Goal: Transaction & Acquisition: Purchase product/service

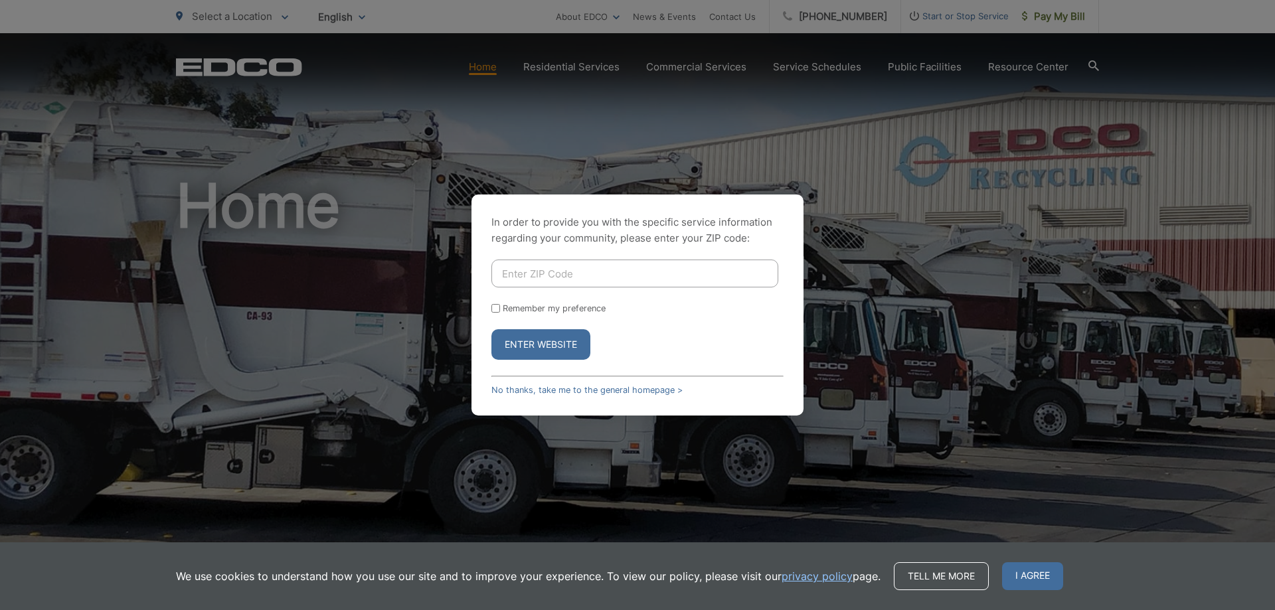
click at [536, 341] on button "Enter Website" at bounding box center [540, 344] width 99 height 31
click at [538, 268] on input "Enter ZIP Code" at bounding box center [634, 274] width 287 height 28
type input "92020"
click at [558, 353] on button "Enter Website" at bounding box center [540, 344] width 99 height 31
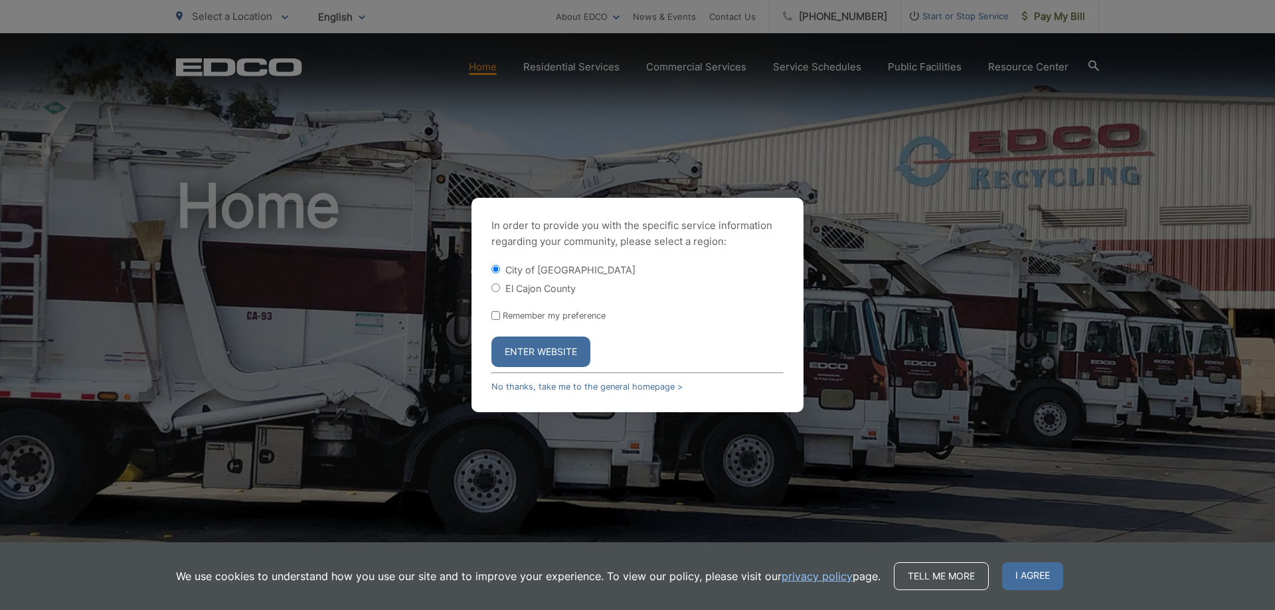
click at [558, 353] on button "Enter Website" at bounding box center [540, 352] width 99 height 31
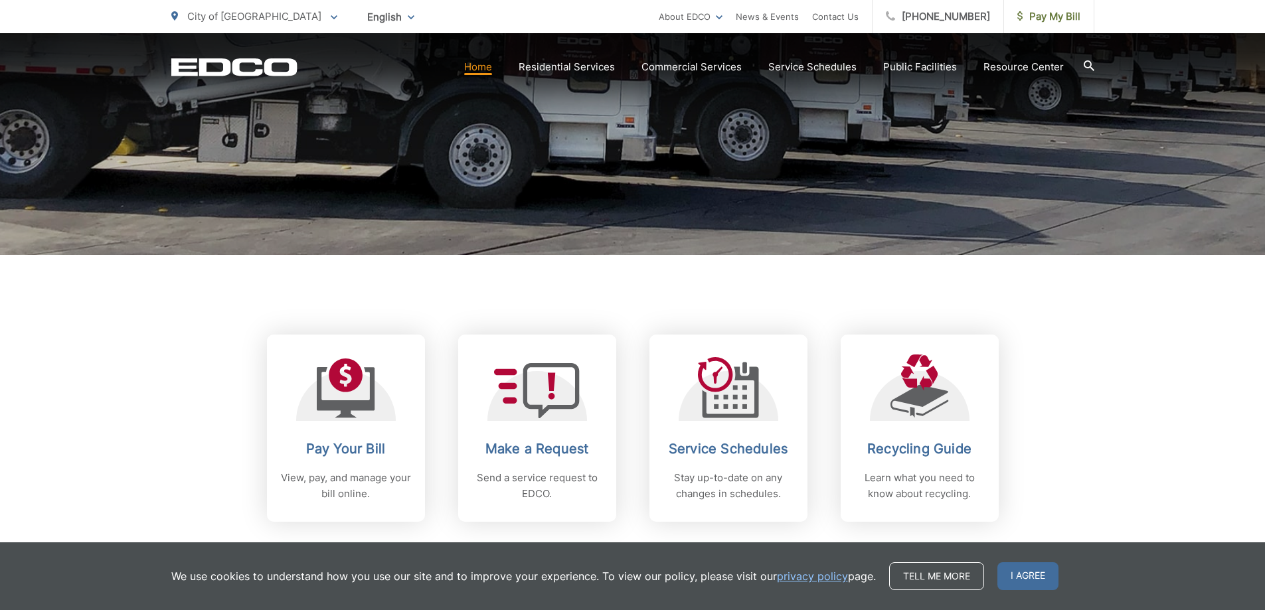
scroll to position [332, 0]
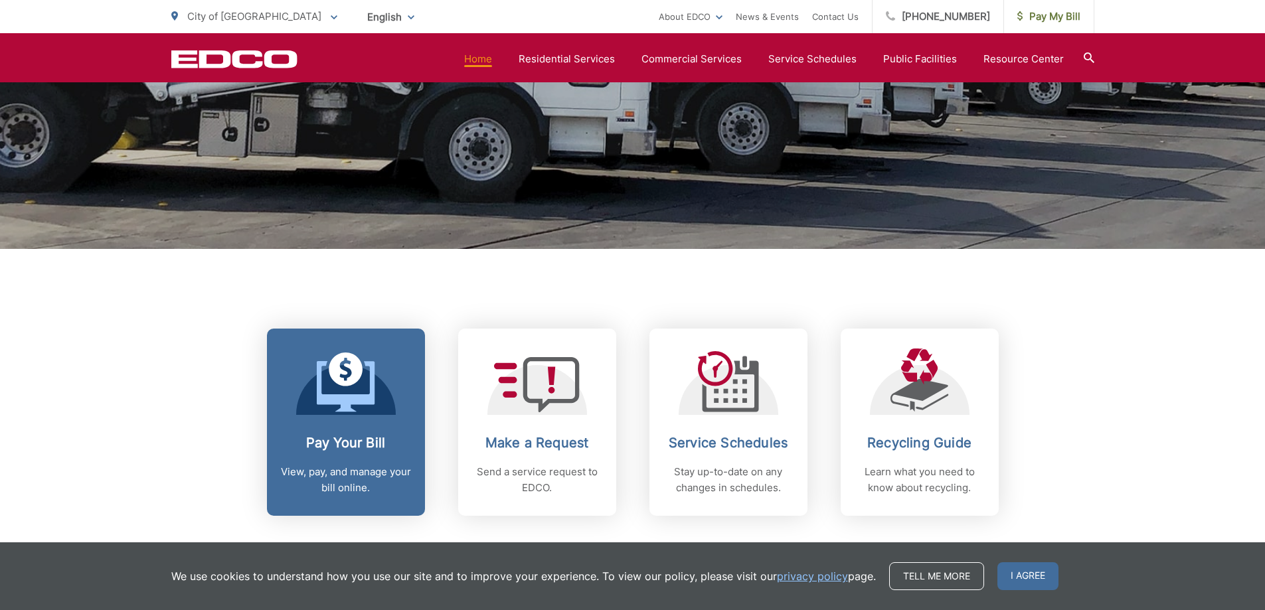
click at [341, 442] on h2 "Pay Your Bill" at bounding box center [345, 443] width 131 height 16
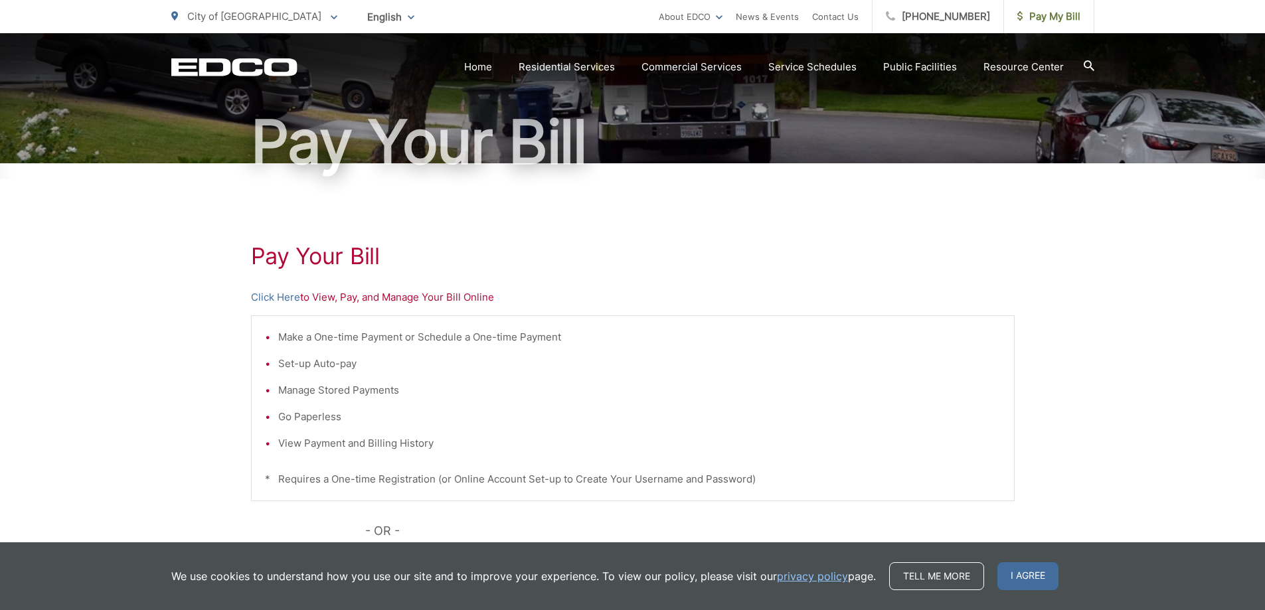
scroll to position [133, 0]
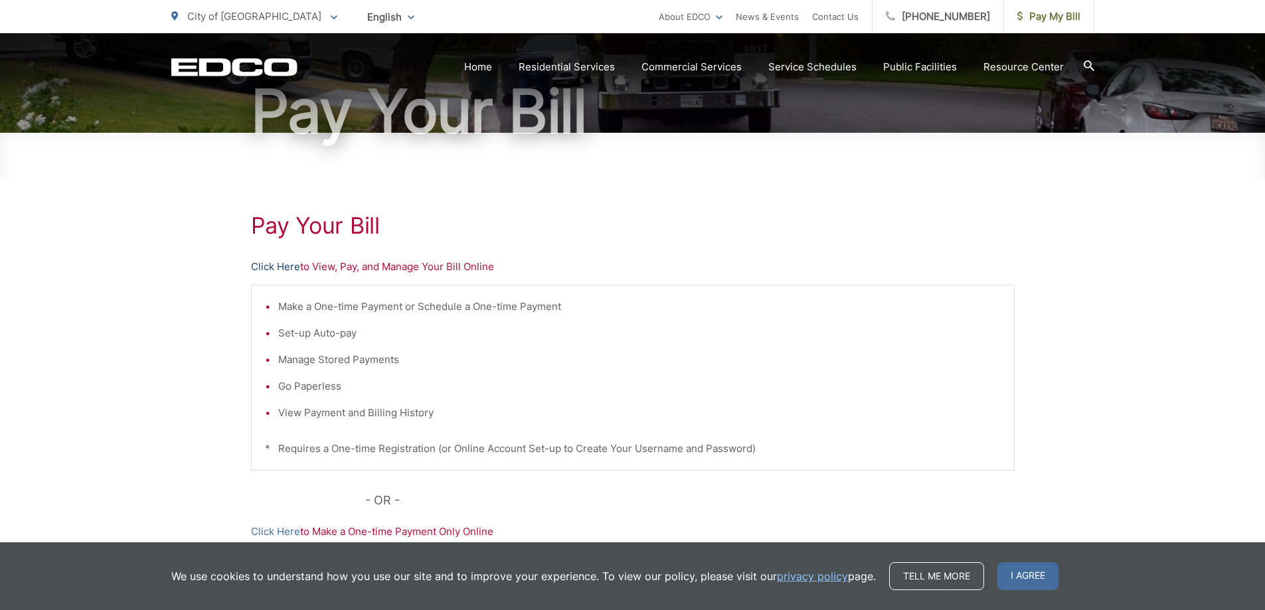
click at [289, 265] on link "Click Here" at bounding box center [275, 267] width 49 height 16
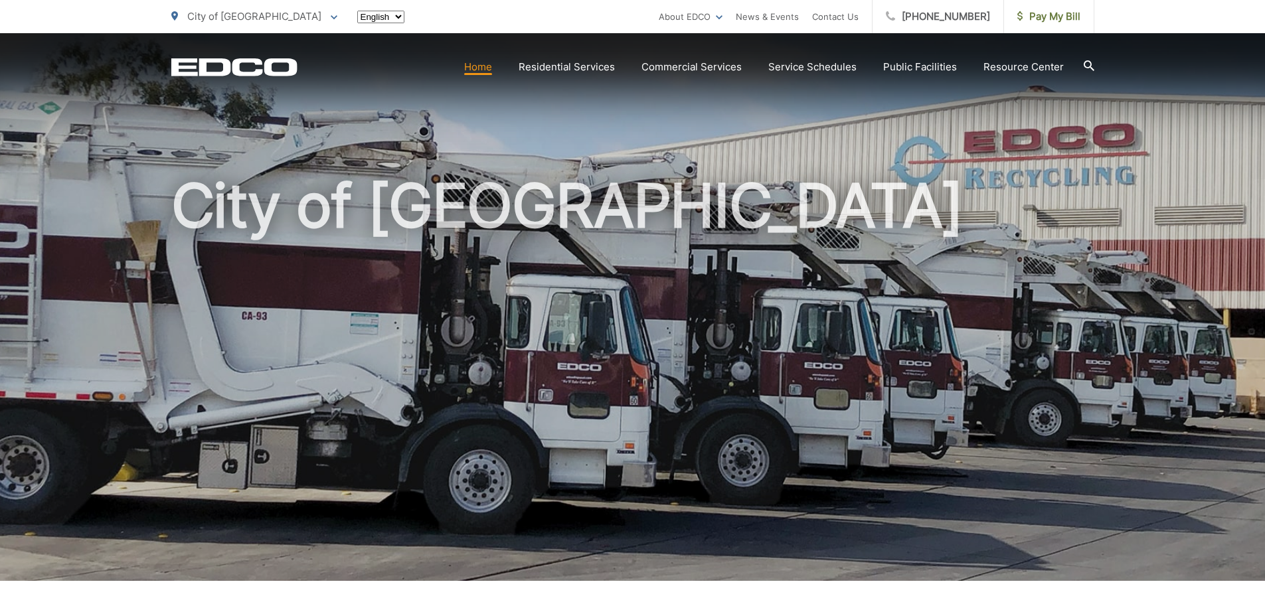
scroll to position [332, 0]
